Goal: Task Accomplishment & Management: Use online tool/utility

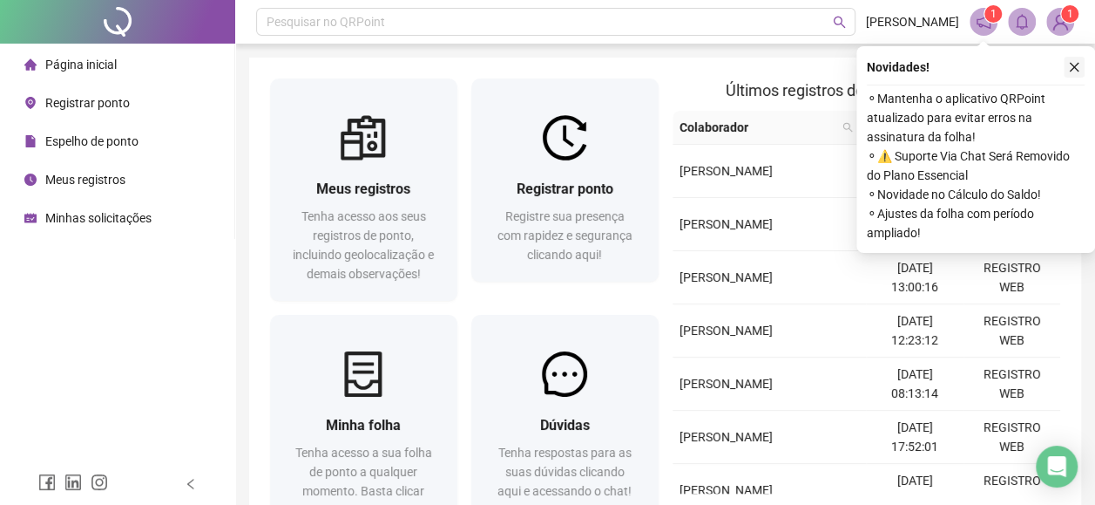
click at [1079, 70] on icon "close" at bounding box center [1074, 67] width 12 height 12
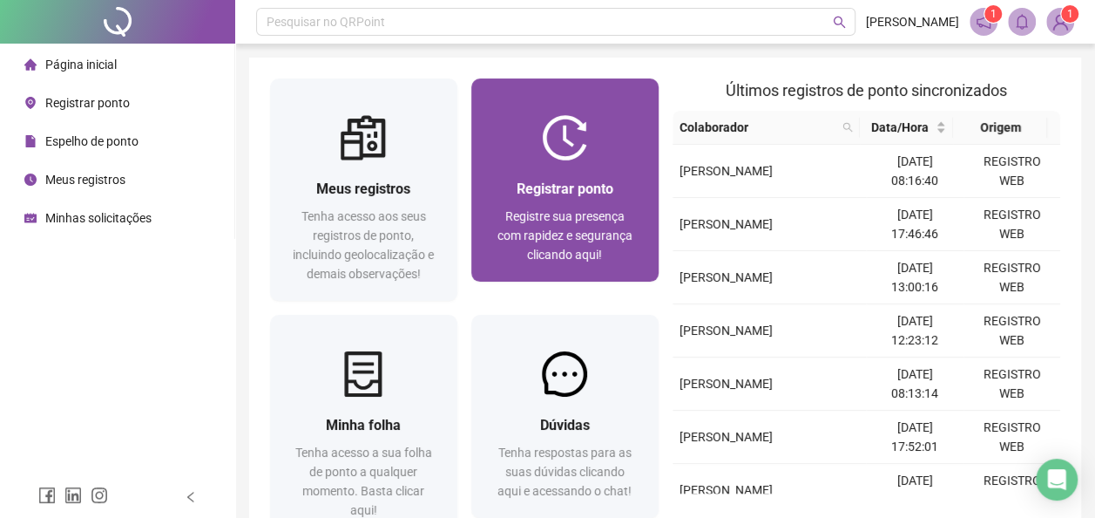
click at [570, 160] on div "Registrar ponto Registre sua presença com rapidez e segurança clicando aqui!" at bounding box center [564, 220] width 187 height 121
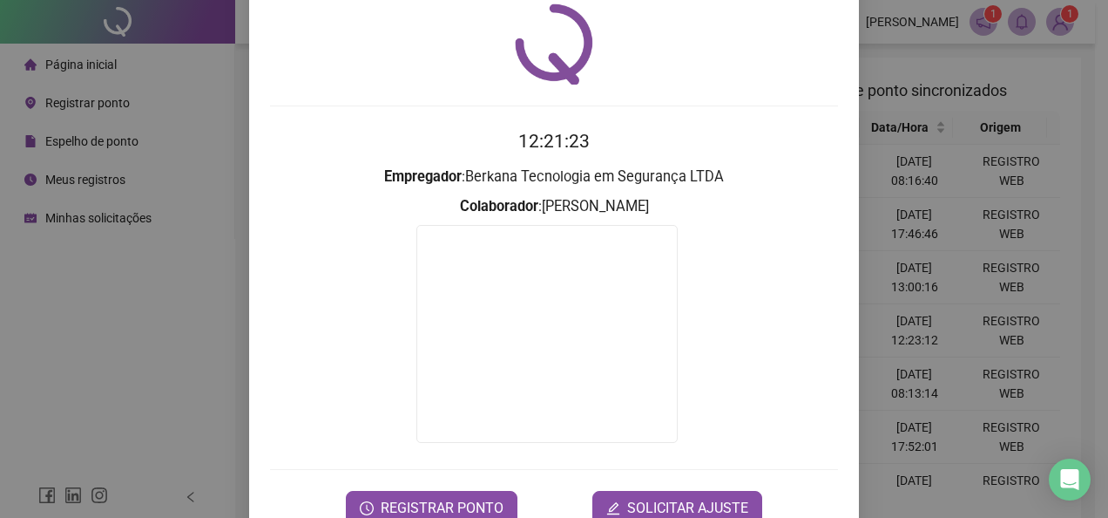
scroll to position [104, 0]
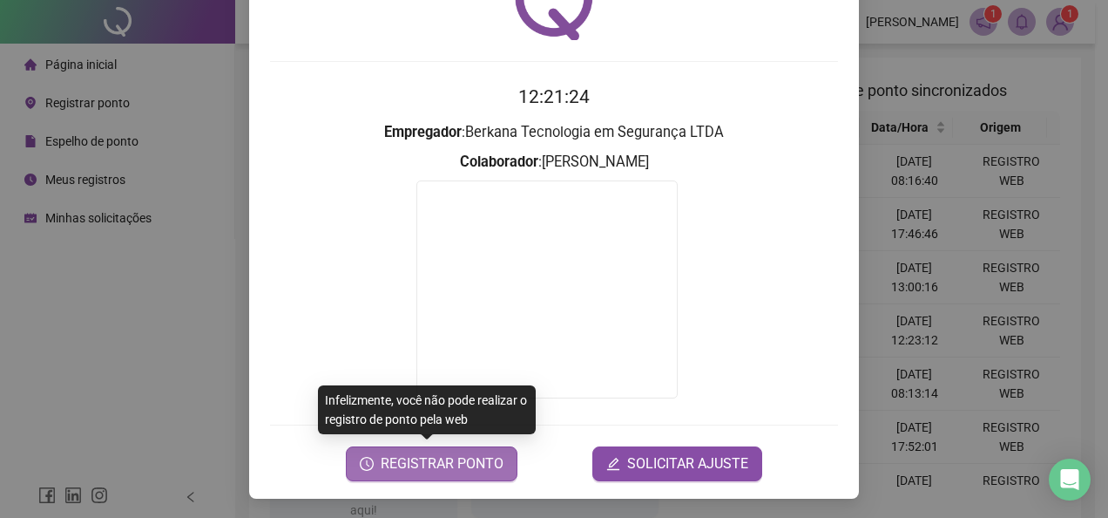
click at [437, 455] on span "REGISTRAR PONTO" at bounding box center [442, 463] width 123 height 21
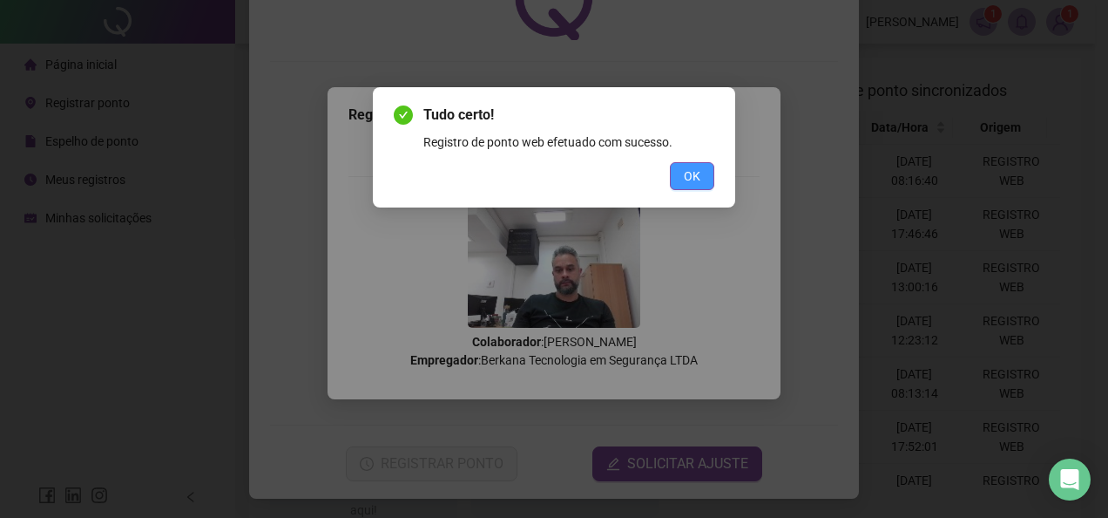
click at [703, 169] on button "OK" at bounding box center [692, 176] width 44 height 28
